Goal: Transaction & Acquisition: Purchase product/service

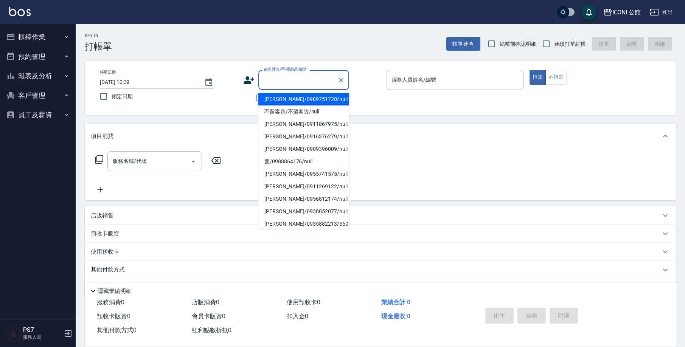
click at [34, 37] on button "櫃檯作業" at bounding box center [38, 37] width 70 height 20
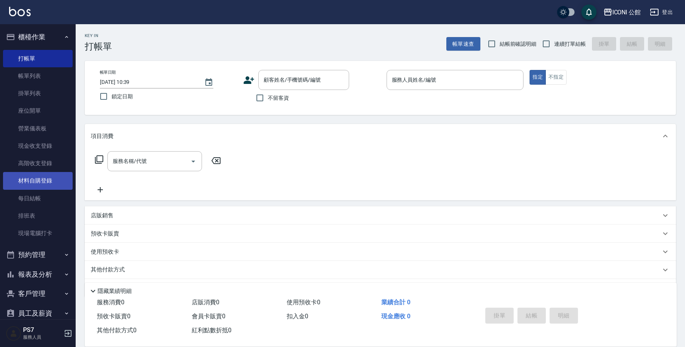
click at [61, 184] on link "材料自購登錄" at bounding box center [38, 180] width 70 height 17
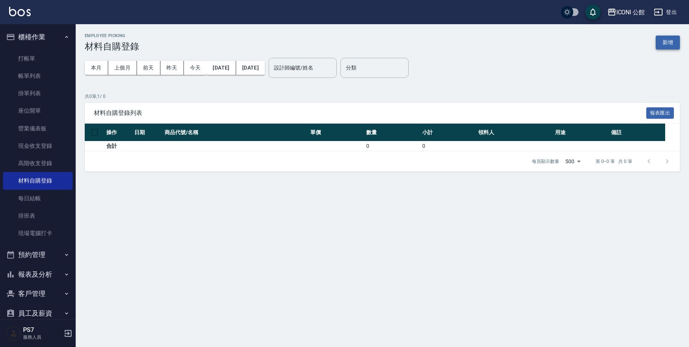
click at [673, 43] on button "新增" at bounding box center [668, 43] width 24 height 14
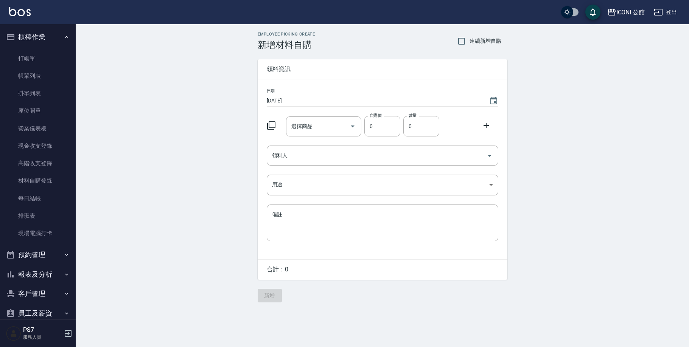
click at [273, 129] on icon at bounding box center [271, 125] width 9 height 9
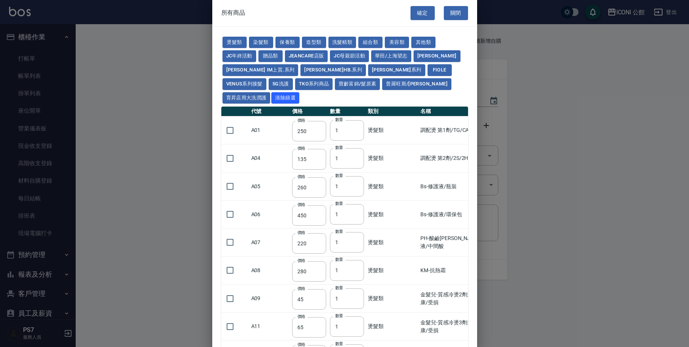
click at [276, 125] on td "A01" at bounding box center [269, 131] width 41 height 28
click at [257, 37] on button "染髮類" at bounding box center [261, 43] width 24 height 12
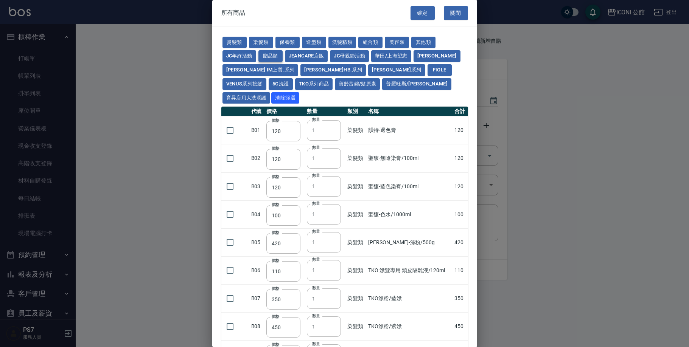
type input "120"
type input "100"
type input "420"
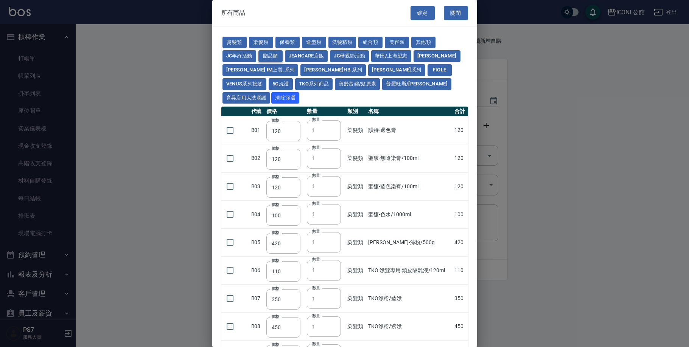
type input "110"
type input "350"
type input "450"
type input "840"
type input "108"
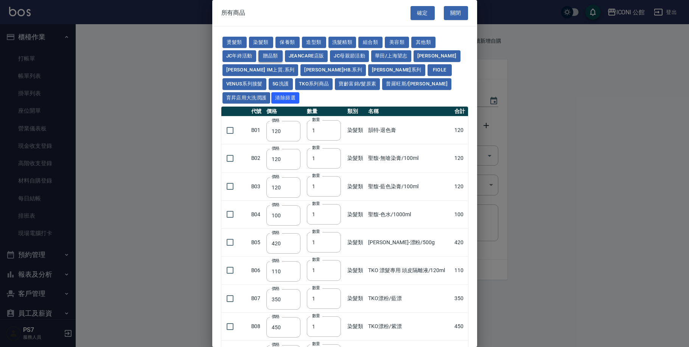
type input "90"
type input "120"
click at [453, 12] on button "關閉" at bounding box center [456, 13] width 24 height 14
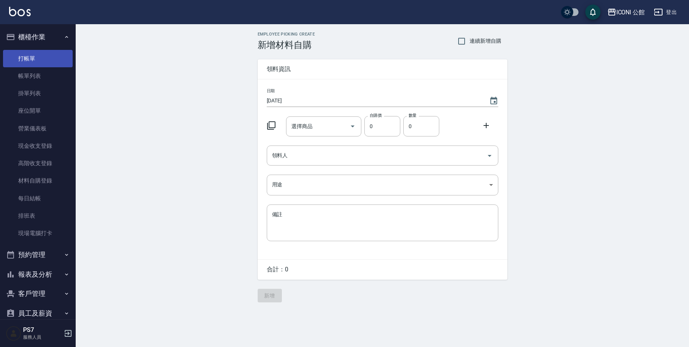
click at [48, 60] on link "打帳單" at bounding box center [38, 58] width 70 height 17
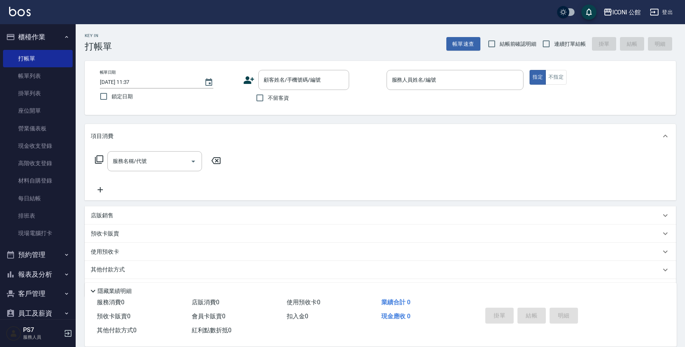
click at [106, 215] on p "店販銷售" at bounding box center [102, 216] width 23 height 8
click at [159, 243] on icon at bounding box center [160, 242] width 8 height 8
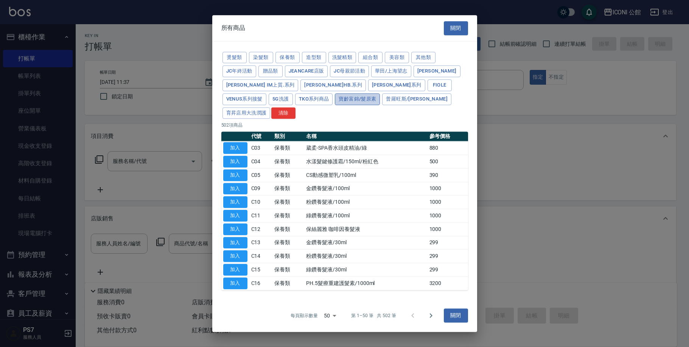
click at [335, 105] on button "寶齡富錦/髮原素" at bounding box center [357, 99] width 45 height 12
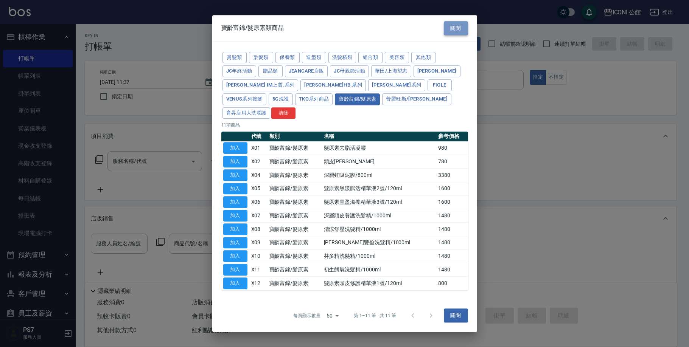
click at [458, 35] on button "關閉" at bounding box center [456, 28] width 24 height 14
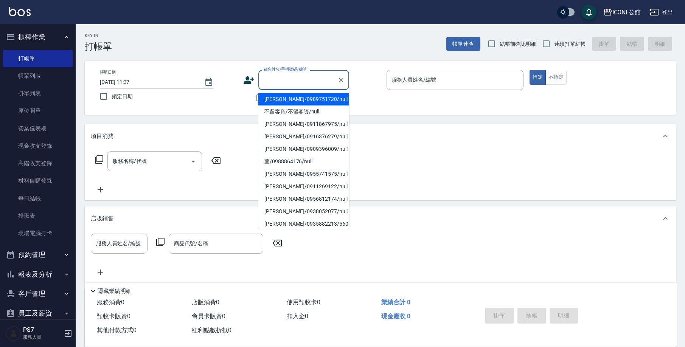
click at [304, 78] on input "顧客姓名/手機號碼/編號" at bounding box center [298, 79] width 73 height 13
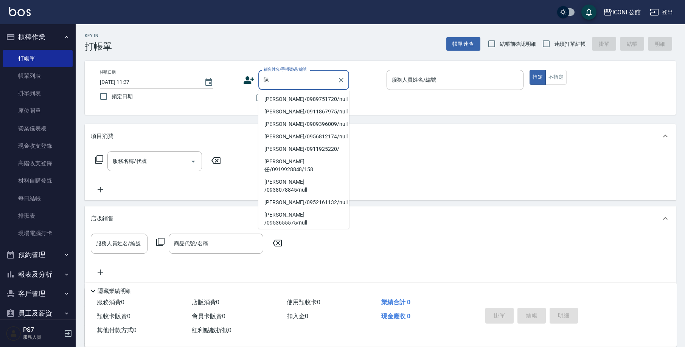
click at [313, 242] on li "[PERSON_NAME]/0972295101/15000" at bounding box center [304, 248] width 91 height 12
type input "[PERSON_NAME]/0972295101/15000"
type input "[PERSON_NAME]-10"
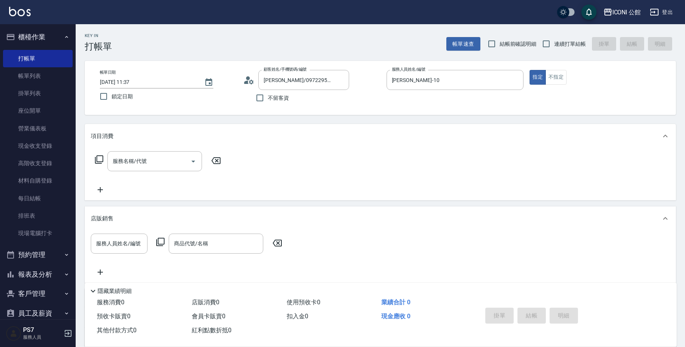
click at [276, 243] on icon at bounding box center [277, 243] width 19 height 9
click at [281, 243] on icon at bounding box center [277, 243] width 9 height 7
click at [280, 243] on icon at bounding box center [277, 243] width 19 height 9
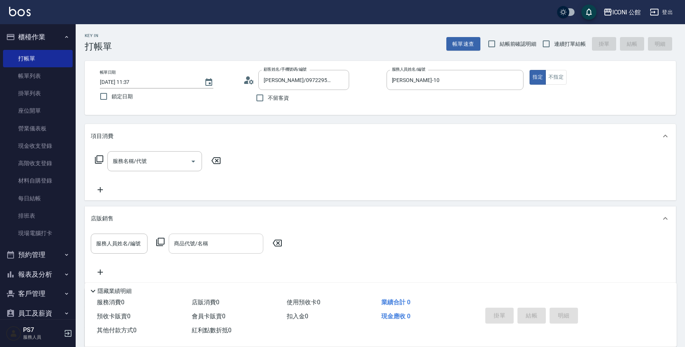
scroll to position [89, 0]
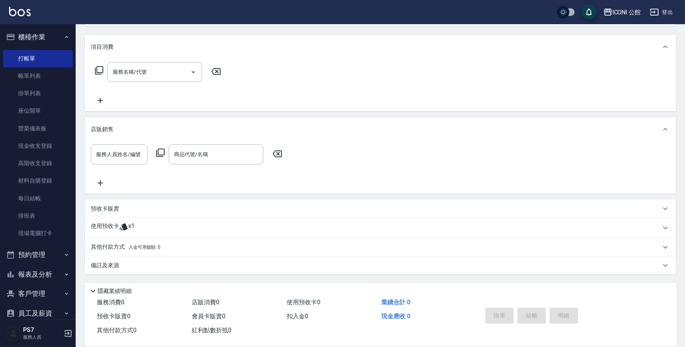
click at [126, 224] on icon at bounding box center [123, 227] width 9 height 9
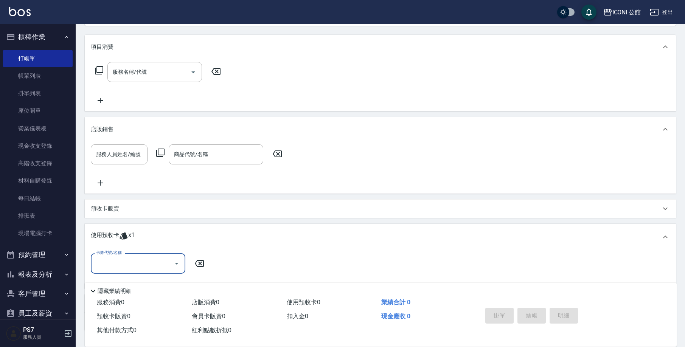
scroll to position [0, 0]
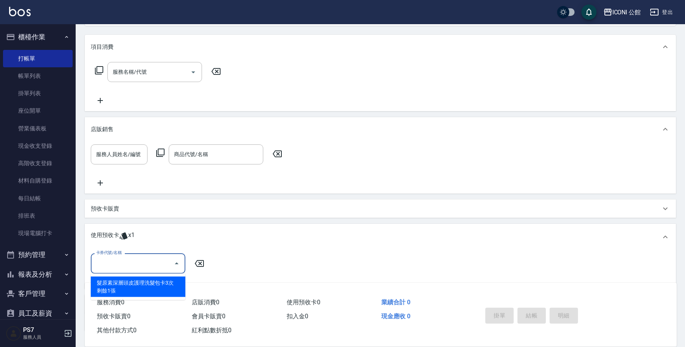
click at [149, 265] on input "卡券代號/名稱" at bounding box center [132, 263] width 76 height 13
click at [147, 279] on div "髮原素深層頭皮護理洗髮包卡3次 剩餘1張" at bounding box center [138, 287] width 95 height 20
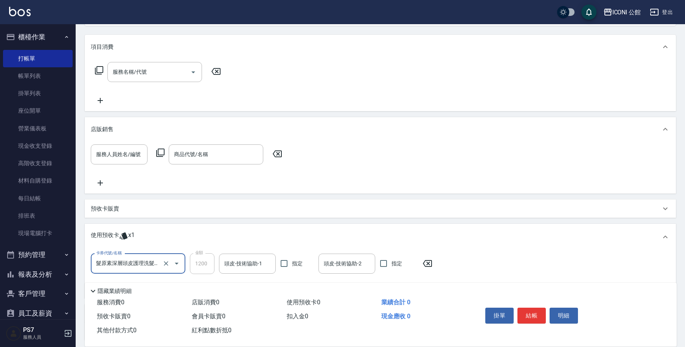
type input "髮原素深層頭皮護理洗髮包卡3次"
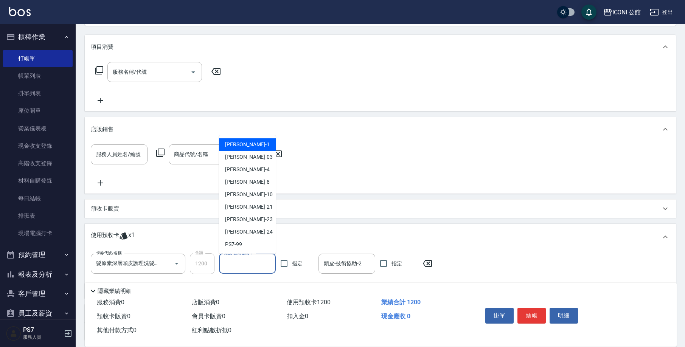
click at [248, 266] on input "頭皮-技術協助-1" at bounding box center [248, 263] width 50 height 13
click at [246, 198] on div "[PERSON_NAME] -10" at bounding box center [247, 194] width 57 height 12
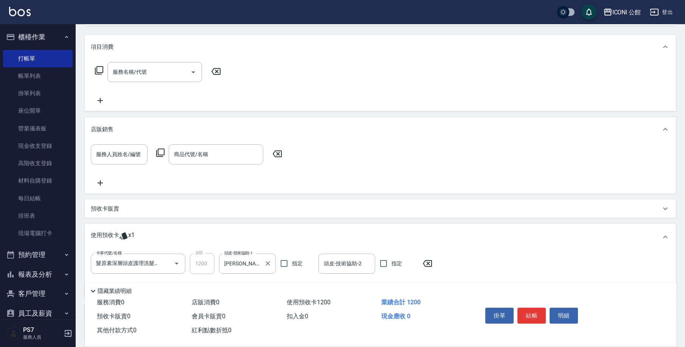
click at [233, 255] on label "頭皮-技術協助-1" at bounding box center [238, 254] width 28 height 6
click at [233, 257] on input "[PERSON_NAME]-10" at bounding box center [242, 263] width 39 height 13
click at [241, 266] on input "[PERSON_NAME]-10" at bounding box center [242, 263] width 39 height 13
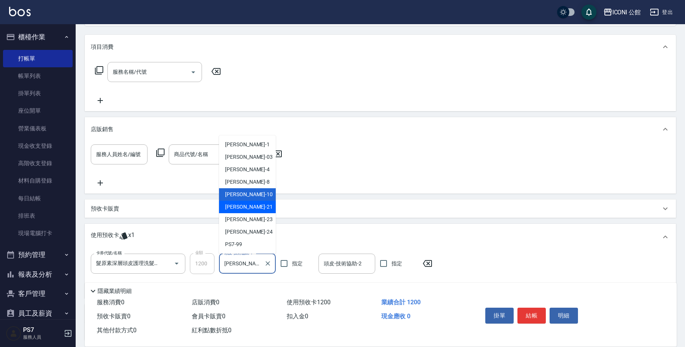
click at [242, 207] on div "[PERSON_NAME] -21" at bounding box center [247, 207] width 57 height 12
type input "[PERSON_NAME]-21"
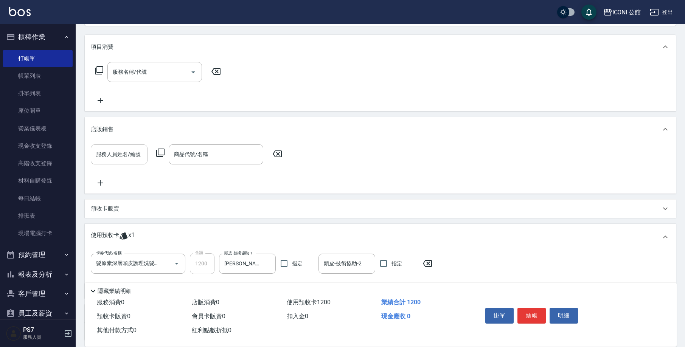
click at [132, 159] on input "服務人員姓名/編號" at bounding box center [119, 154] width 50 height 13
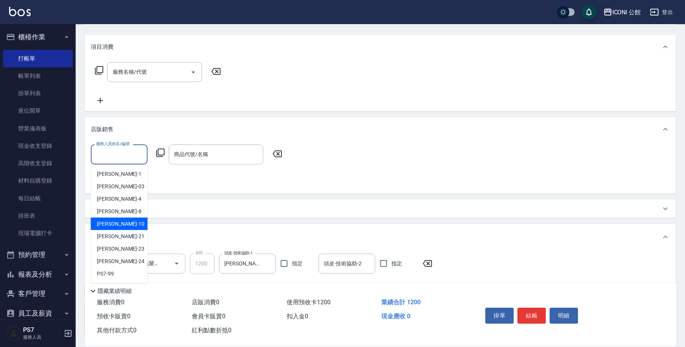
click at [128, 226] on div "[PERSON_NAME] -10" at bounding box center [119, 224] width 57 height 12
type input "[PERSON_NAME]-10"
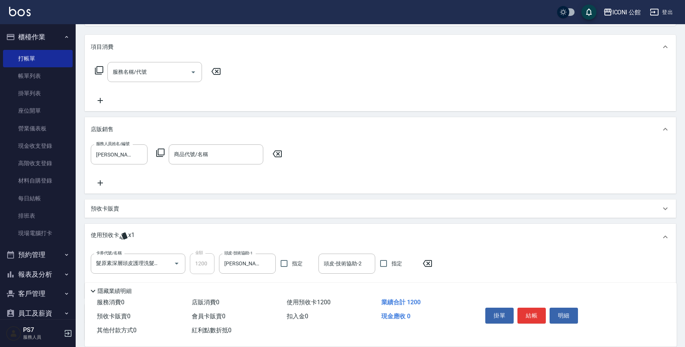
click at [161, 154] on icon at bounding box center [160, 152] width 9 height 9
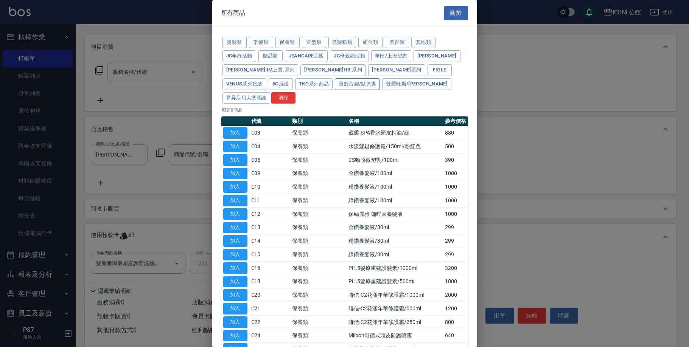
click at [335, 86] on button "寶齡富錦/髮原素" at bounding box center [357, 84] width 45 height 12
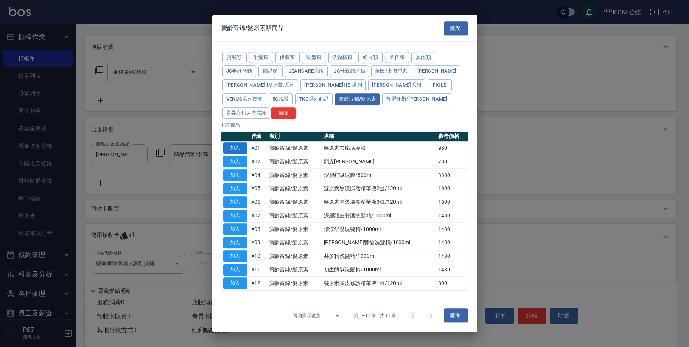
click at [236, 142] on button "加入" at bounding box center [235, 148] width 24 height 12
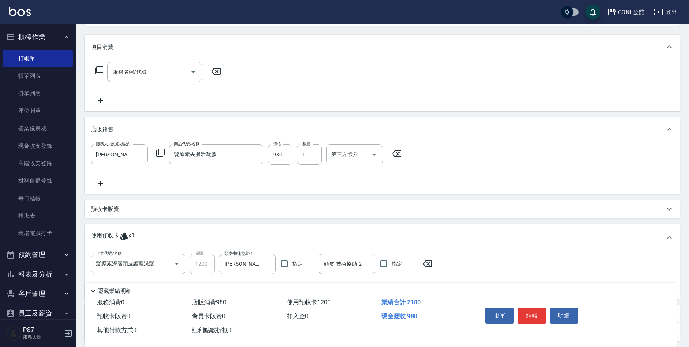
type input "髮原素去脂活凝膠"
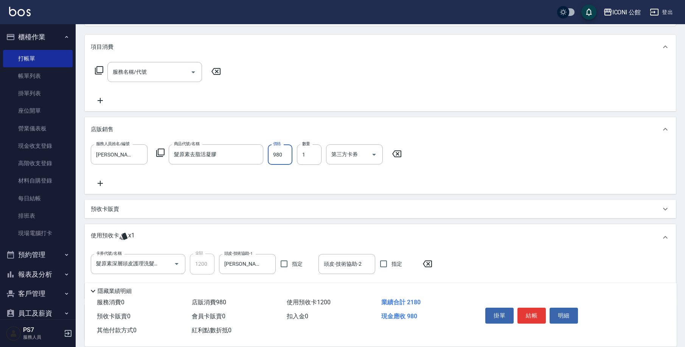
drag, startPoint x: 273, startPoint y: 157, endPoint x: 283, endPoint y: 161, distance: 10.9
click at [283, 161] on input "980" at bounding box center [280, 155] width 25 height 20
type input "900"
click at [101, 70] on icon at bounding box center [99, 70] width 9 height 9
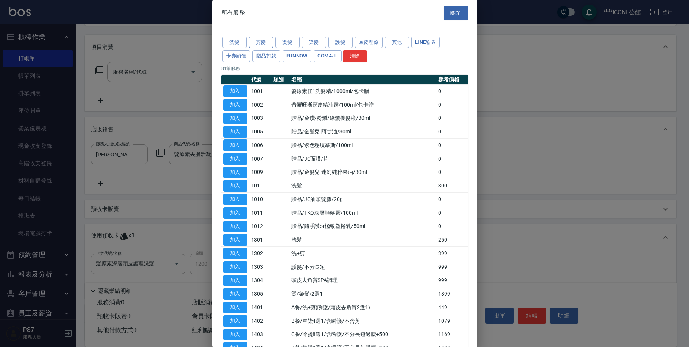
click at [261, 44] on button "剪髮" at bounding box center [261, 43] width 24 height 12
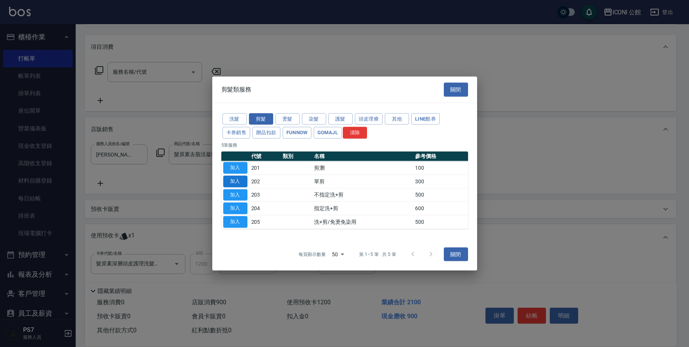
click at [231, 185] on button "加入" at bounding box center [235, 182] width 24 height 12
type input "單剪(202)"
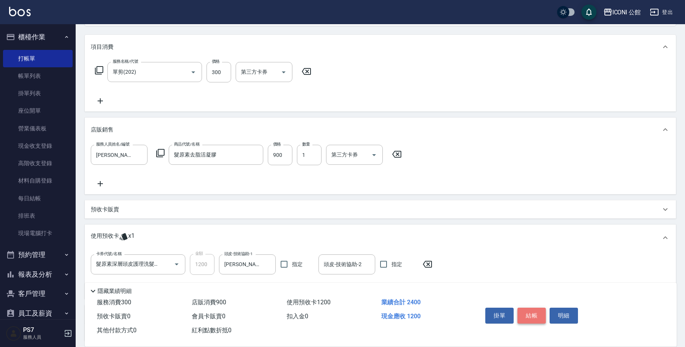
click at [534, 314] on button "結帳" at bounding box center [532, 316] width 28 height 16
